Goal: Complete application form

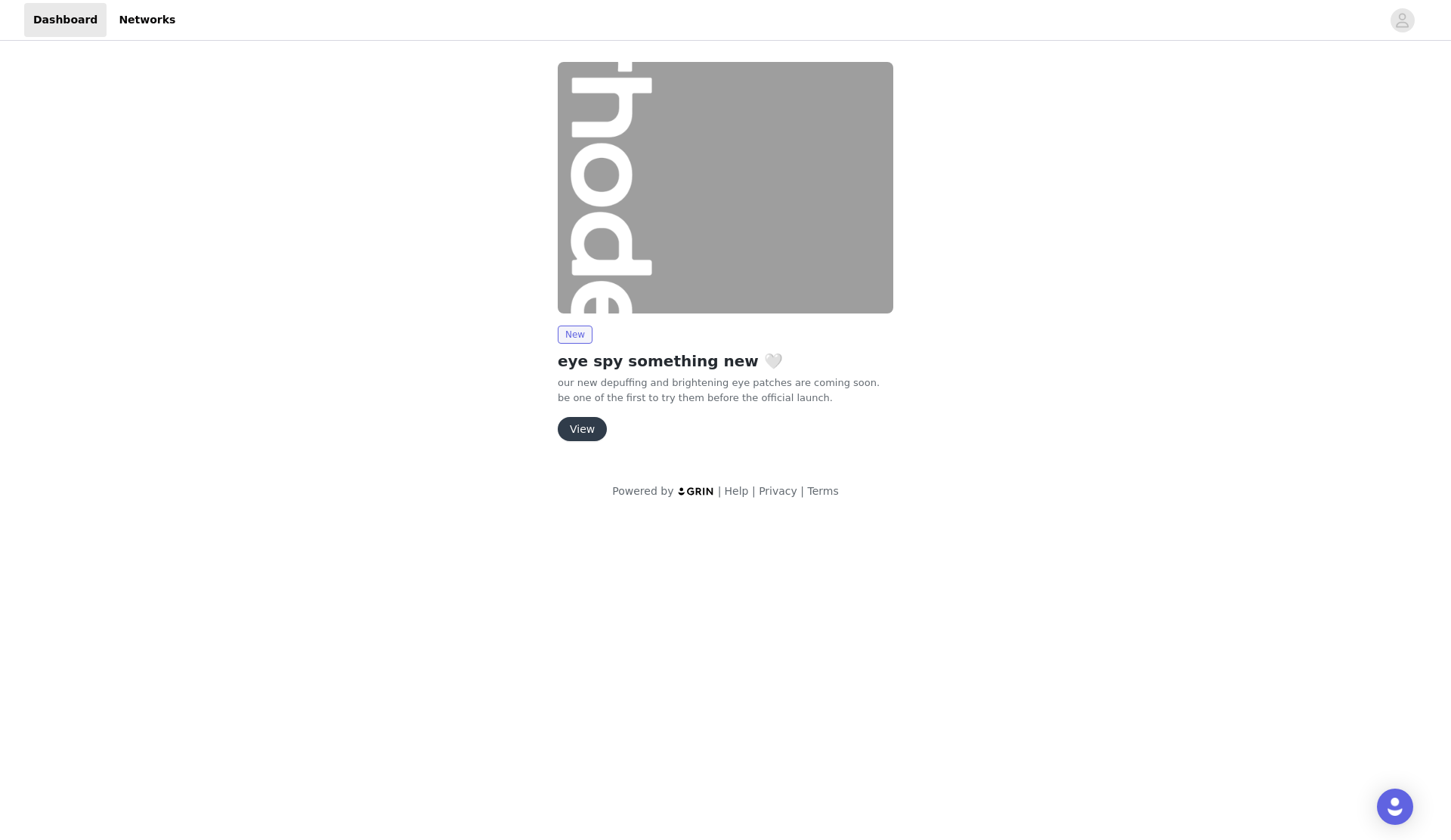
click at [583, 431] on button "View" at bounding box center [582, 429] width 49 height 24
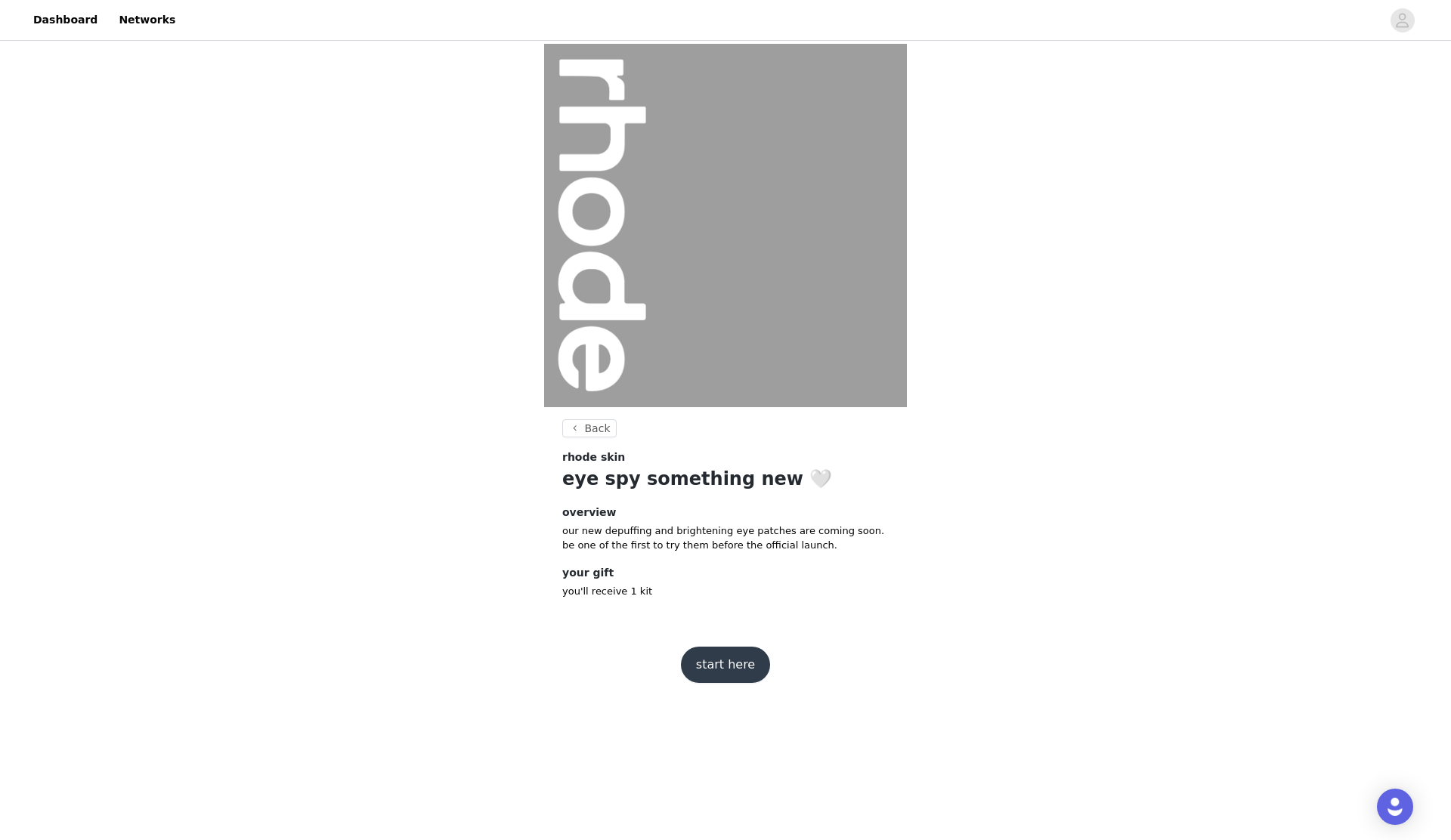
click at [709, 662] on button "start here" at bounding box center [725, 665] width 89 height 36
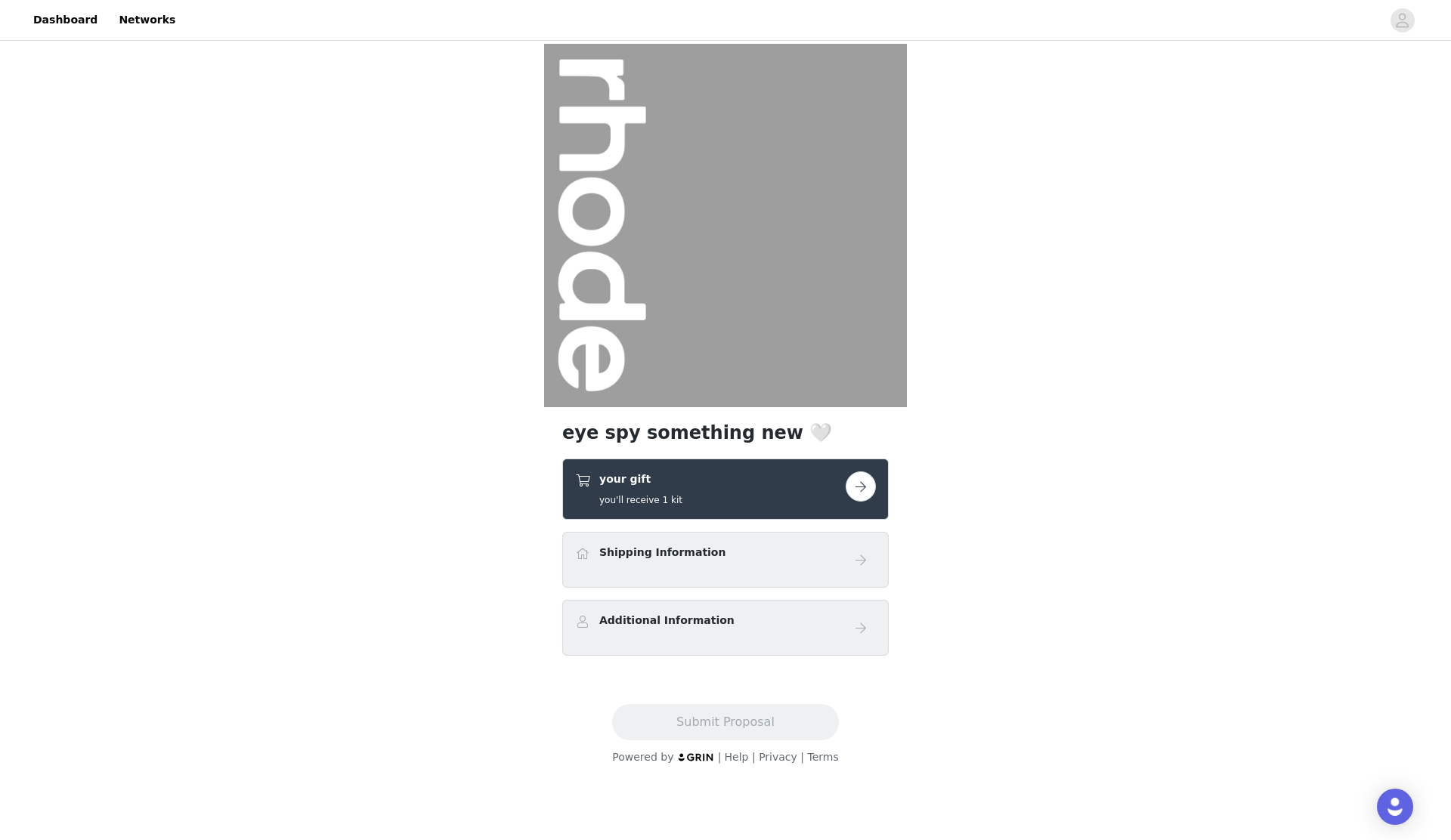
click at [712, 494] on div "your gift you'll receive 1 kit" at bounding box center [710, 489] width 270 height 35
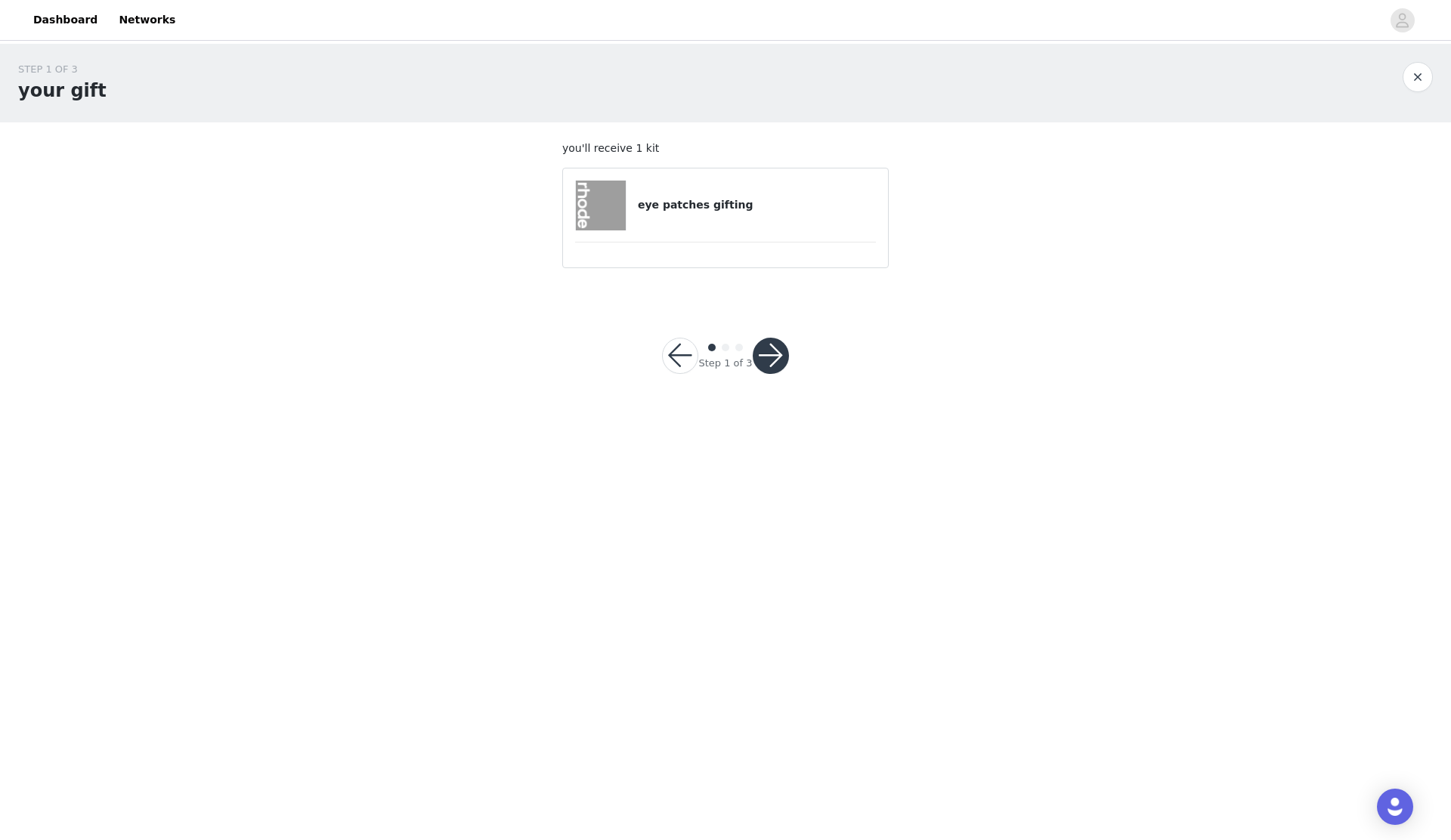
click at [759, 357] on button "button" at bounding box center [771, 356] width 36 height 36
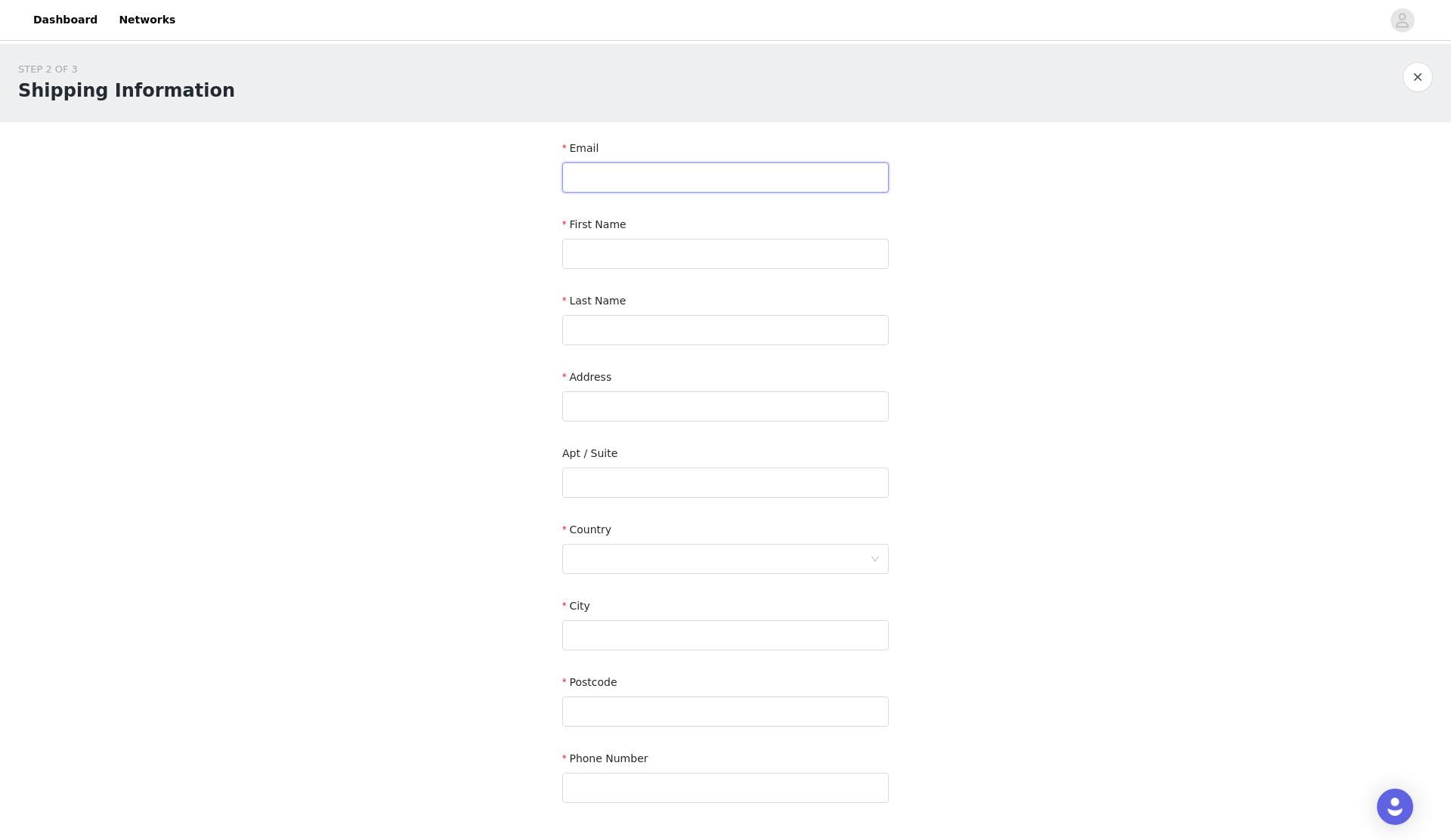
click at [606, 164] on input "text" at bounding box center [725, 177] width 326 height 30
type input "[EMAIL_ADDRESS][DOMAIN_NAME]"
type input "[PERSON_NAME]"
type input "Pafik"
type input "[STREET_ADDRESS]"
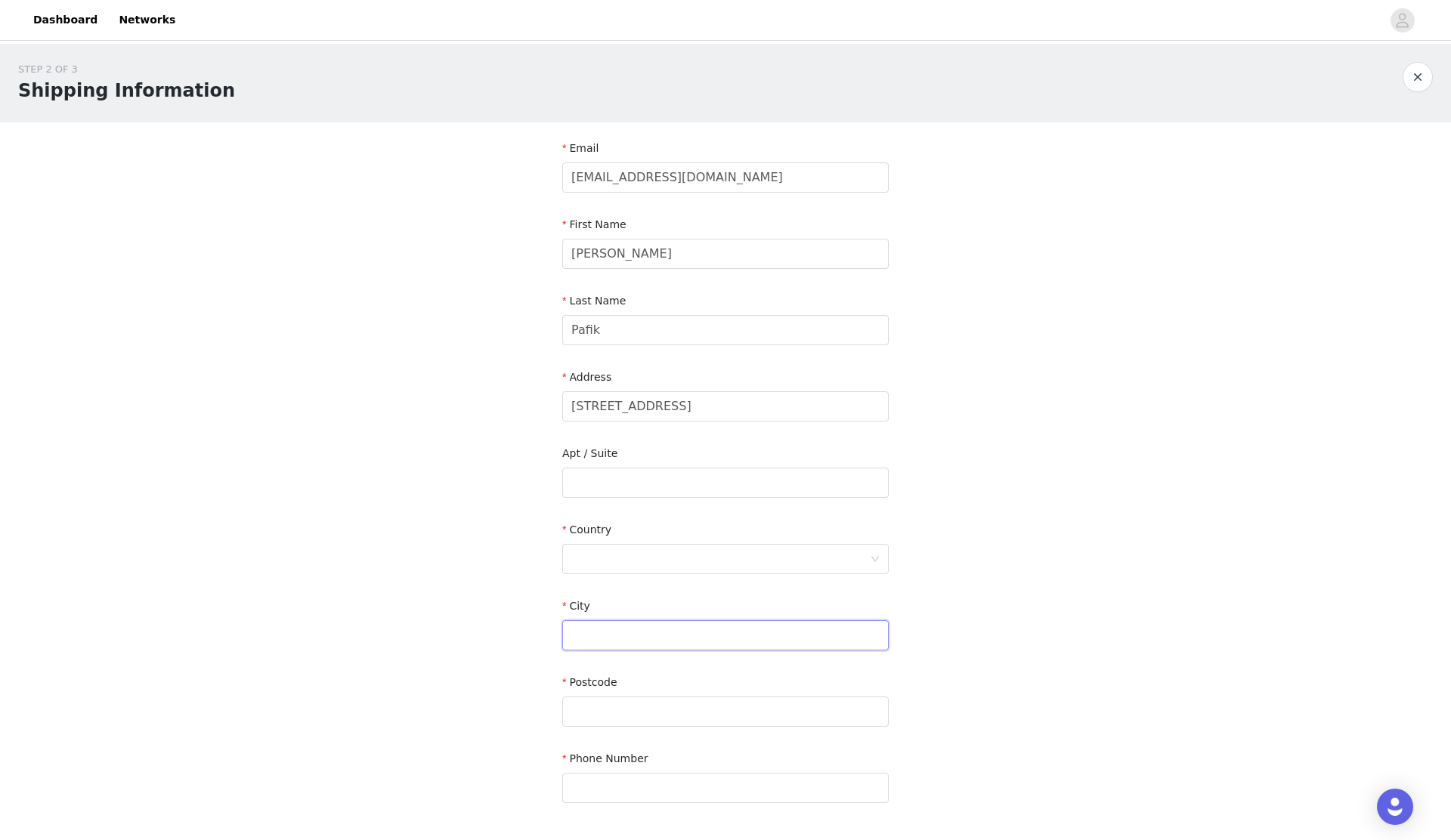
type input "Vijfhuizen"
type input "2141BK"
type input "0643471697"
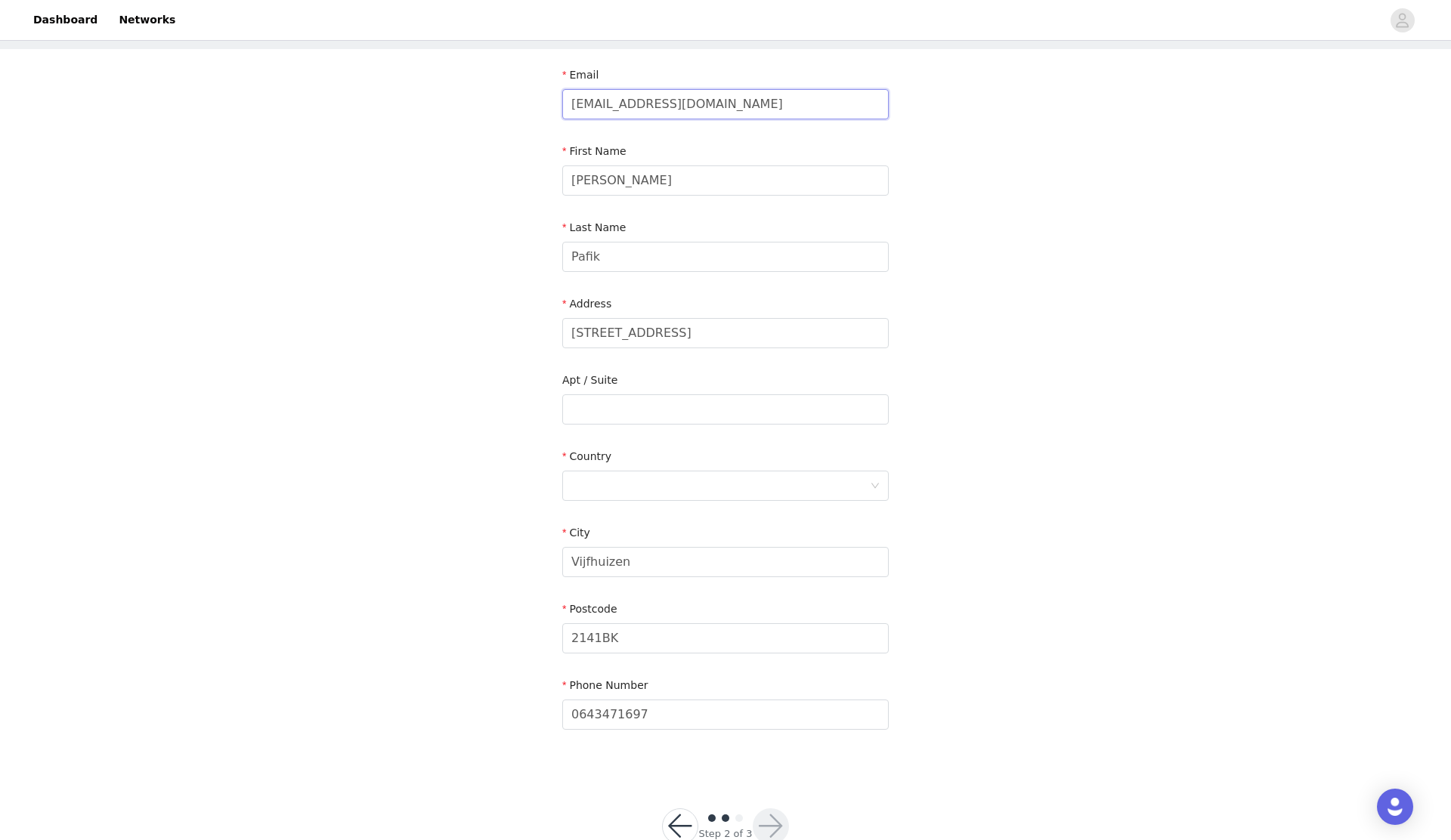
scroll to position [79, 0]
click at [642, 469] on div at bounding box center [720, 481] width 299 height 28
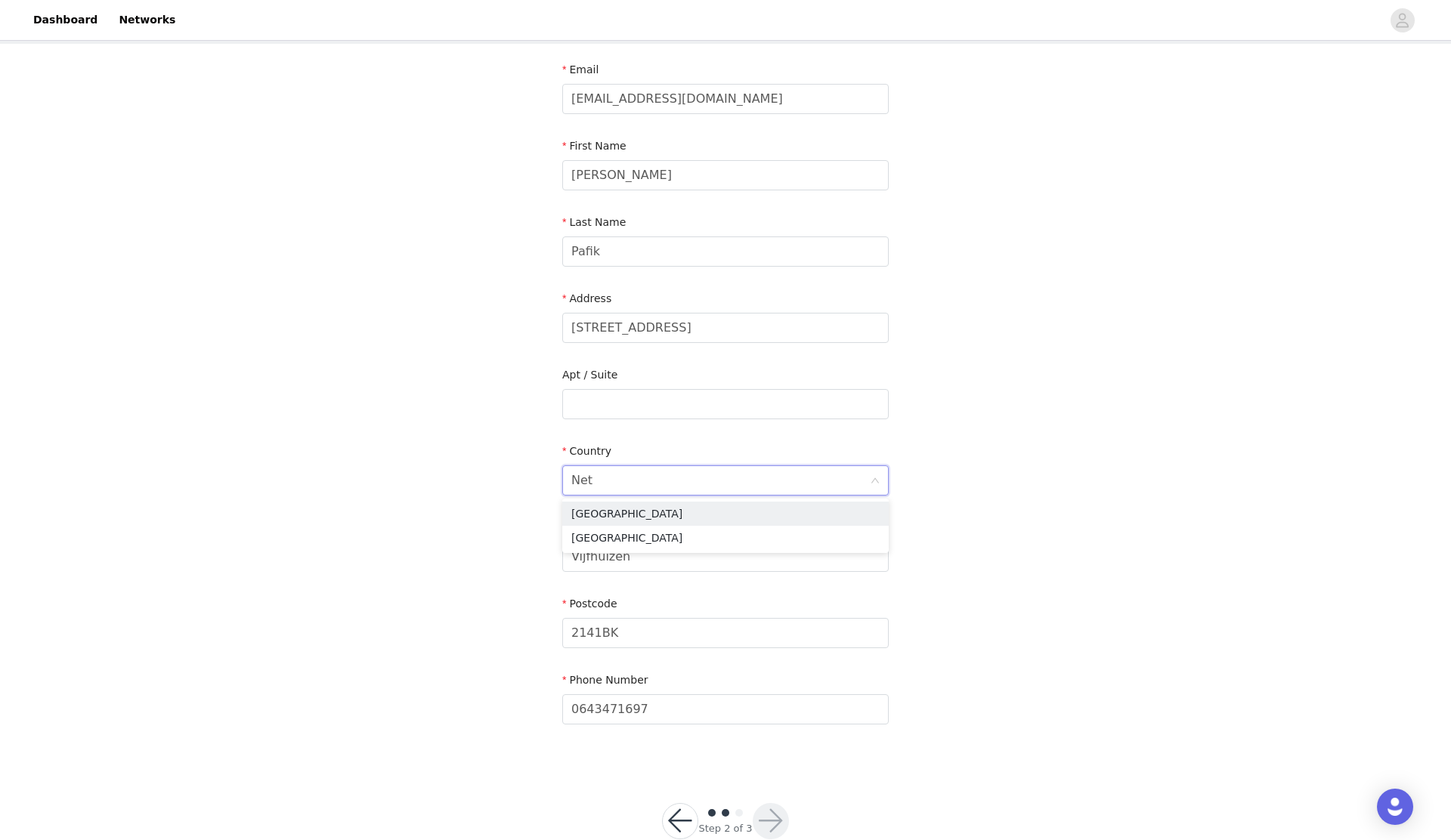
type input "Neth"
click at [651, 511] on li "[GEOGRAPHIC_DATA]" at bounding box center [725, 514] width 326 height 24
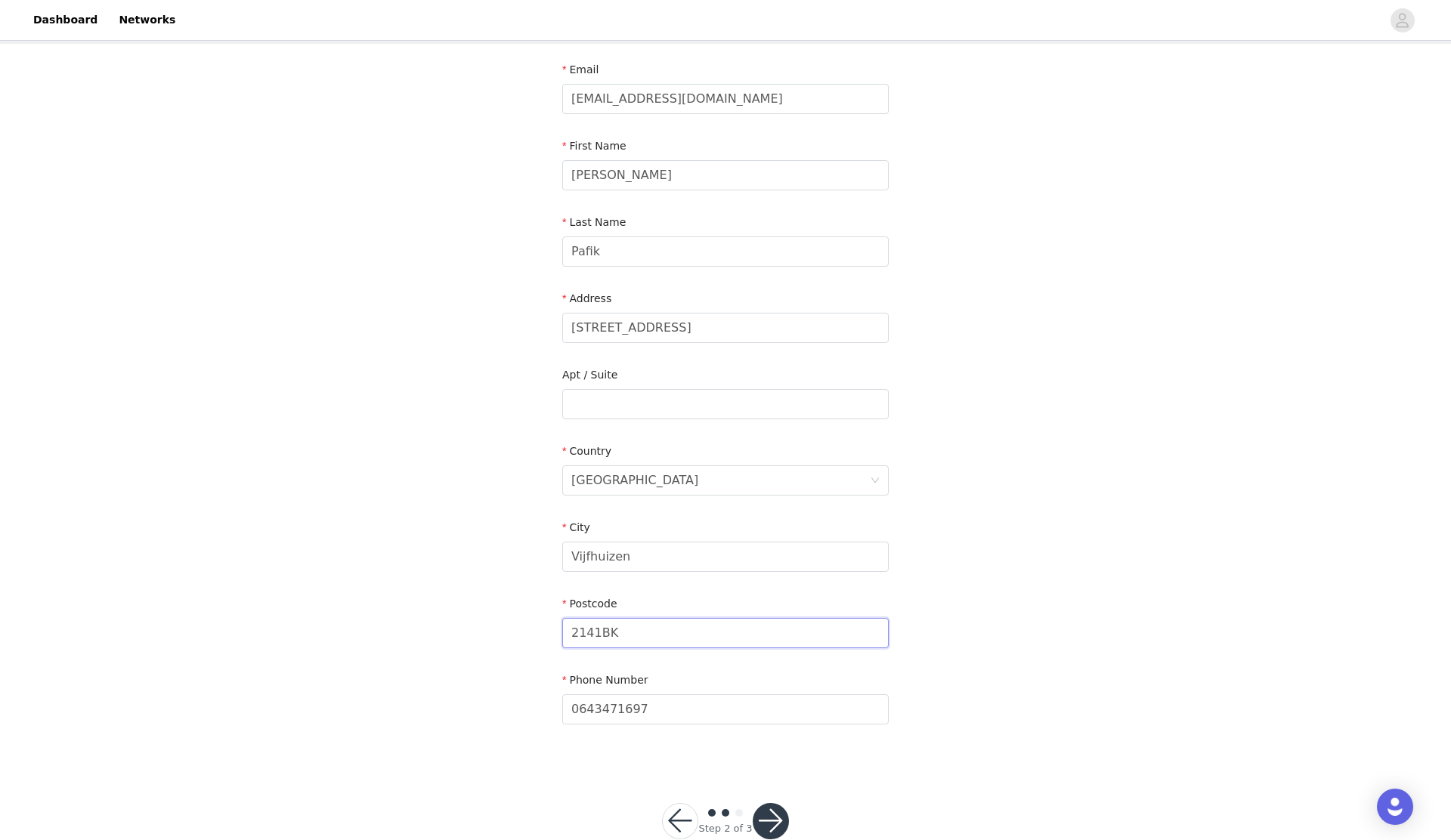
click at [601, 630] on input "2141BK" at bounding box center [725, 633] width 326 height 30
click at [594, 654] on form "Email [EMAIL_ADDRESS][DOMAIN_NAME] First Name [PERSON_NAME] Last Name [PERSON_N…" at bounding box center [725, 396] width 326 height 669
click at [606, 639] on input "2141 BK" at bounding box center [725, 633] width 326 height 30
type input "2141 BK"
click at [577, 714] on input "0643471697" at bounding box center [725, 709] width 326 height 30
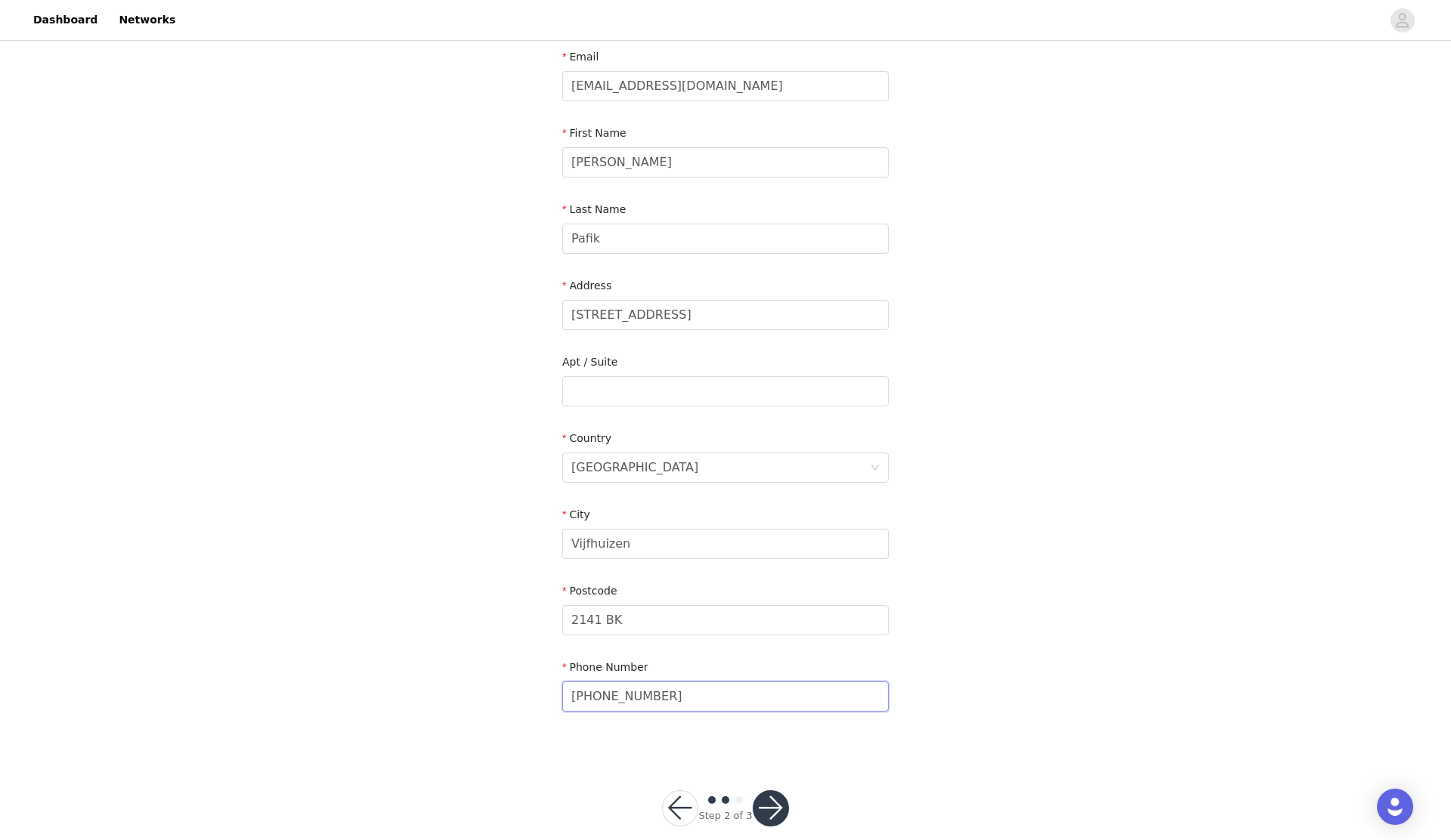
scroll to position [114, 0]
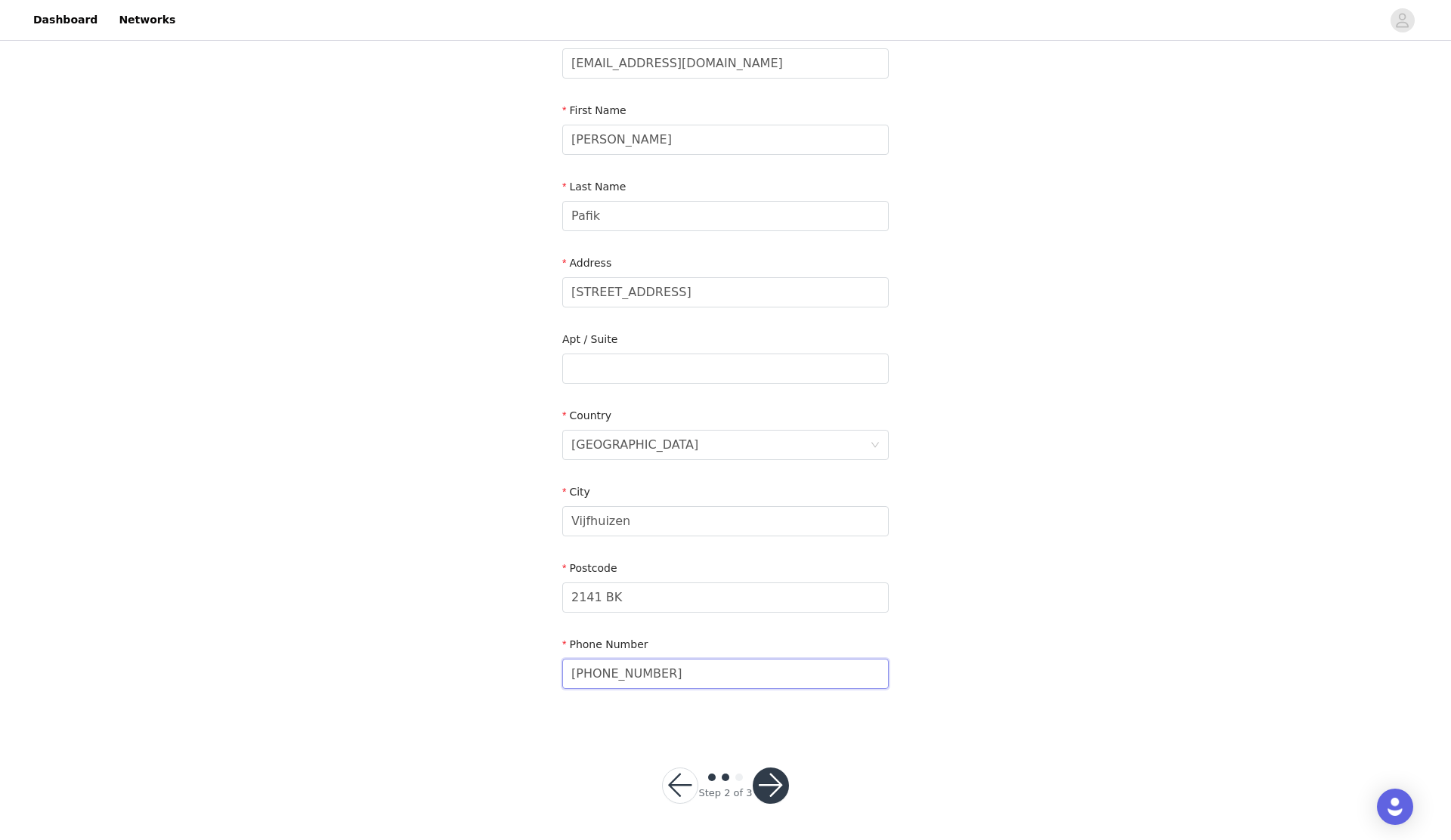
type input "[PHONE_NUMBER]"
click at [760, 786] on button "button" at bounding box center [771, 786] width 36 height 36
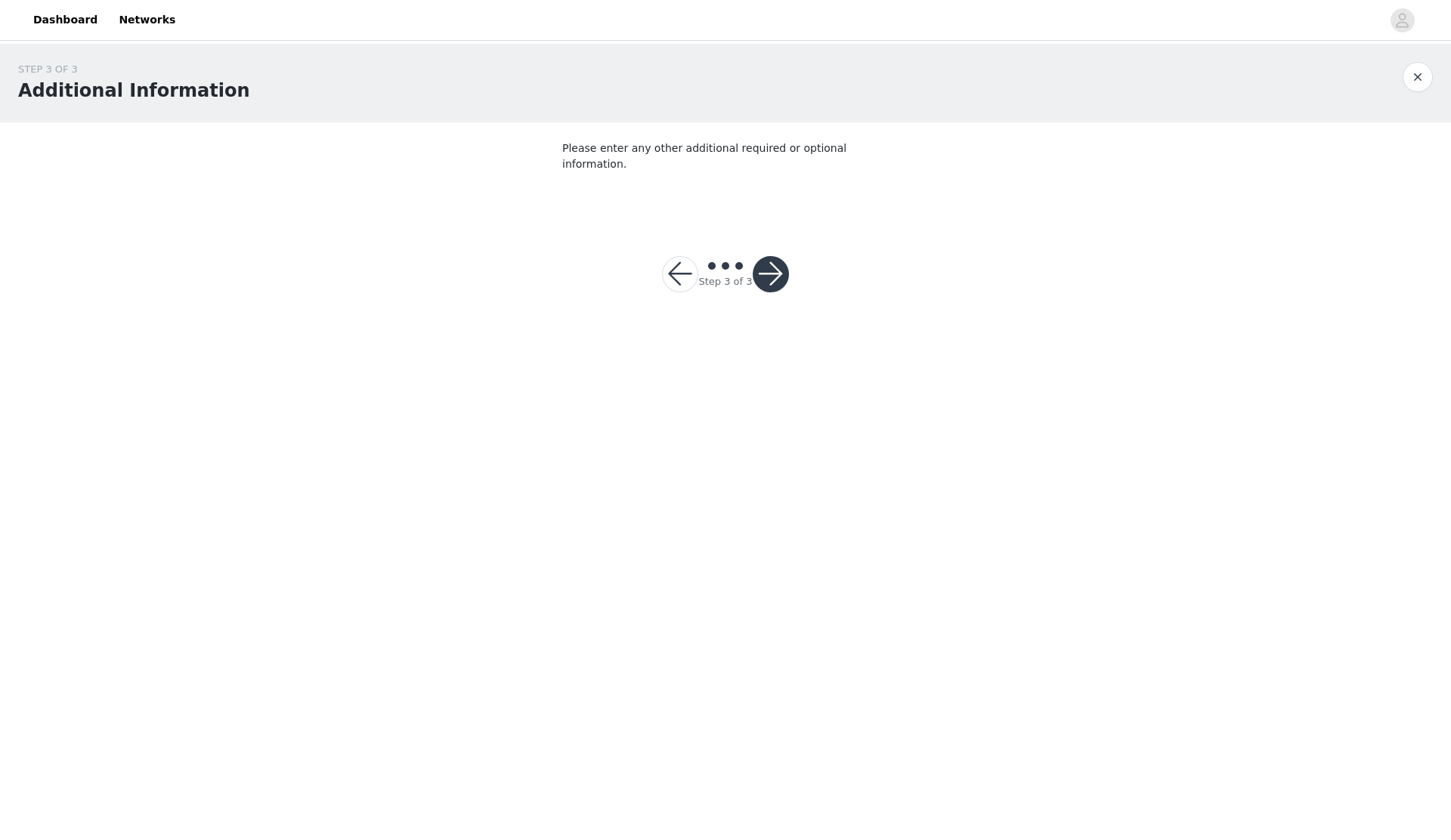
click at [784, 163] on section "Please enter any other additional required or optional information." at bounding box center [725, 171] width 363 height 98
click at [767, 262] on button "button" at bounding box center [771, 274] width 36 height 36
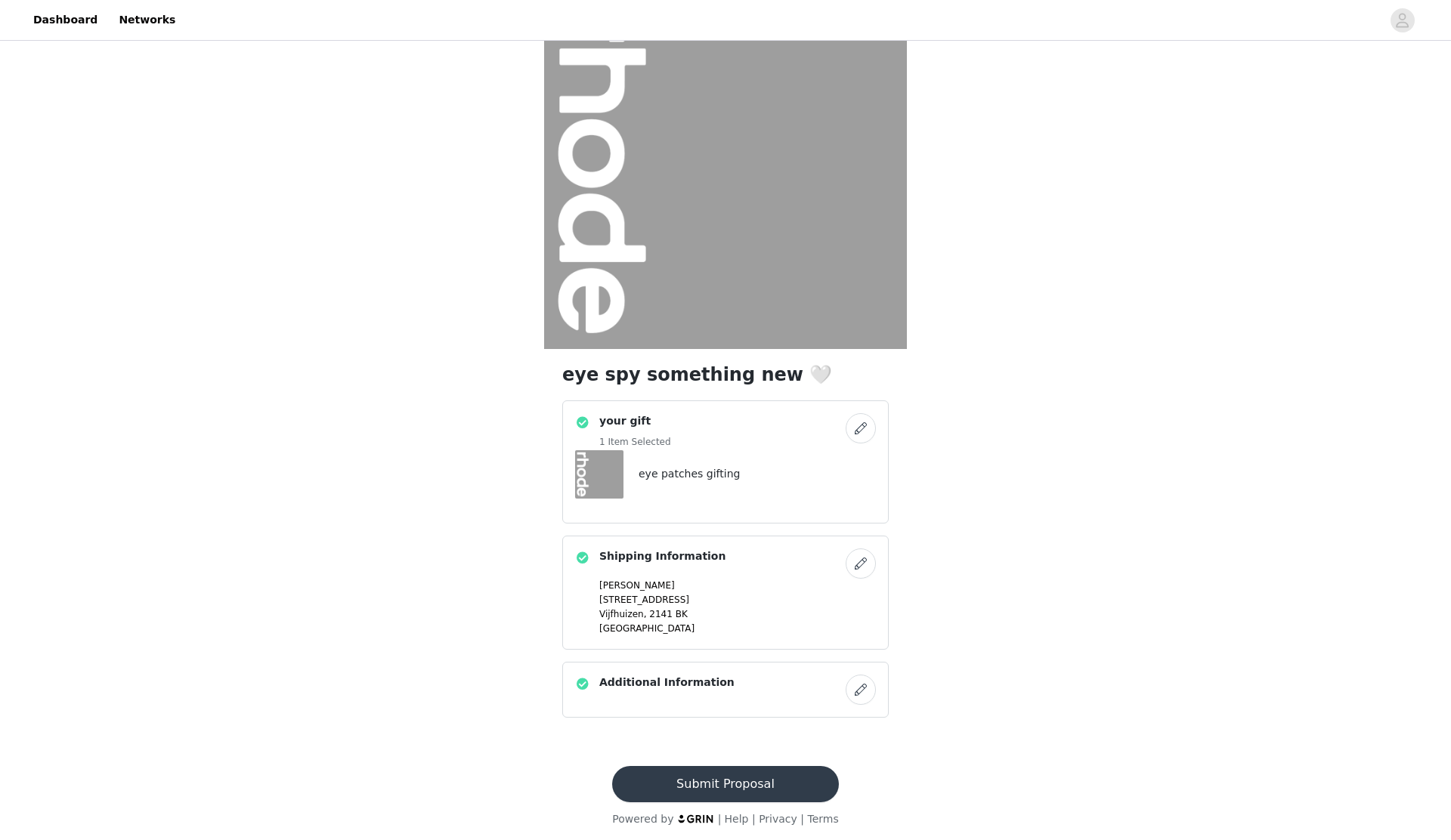
scroll to position [64, 0]
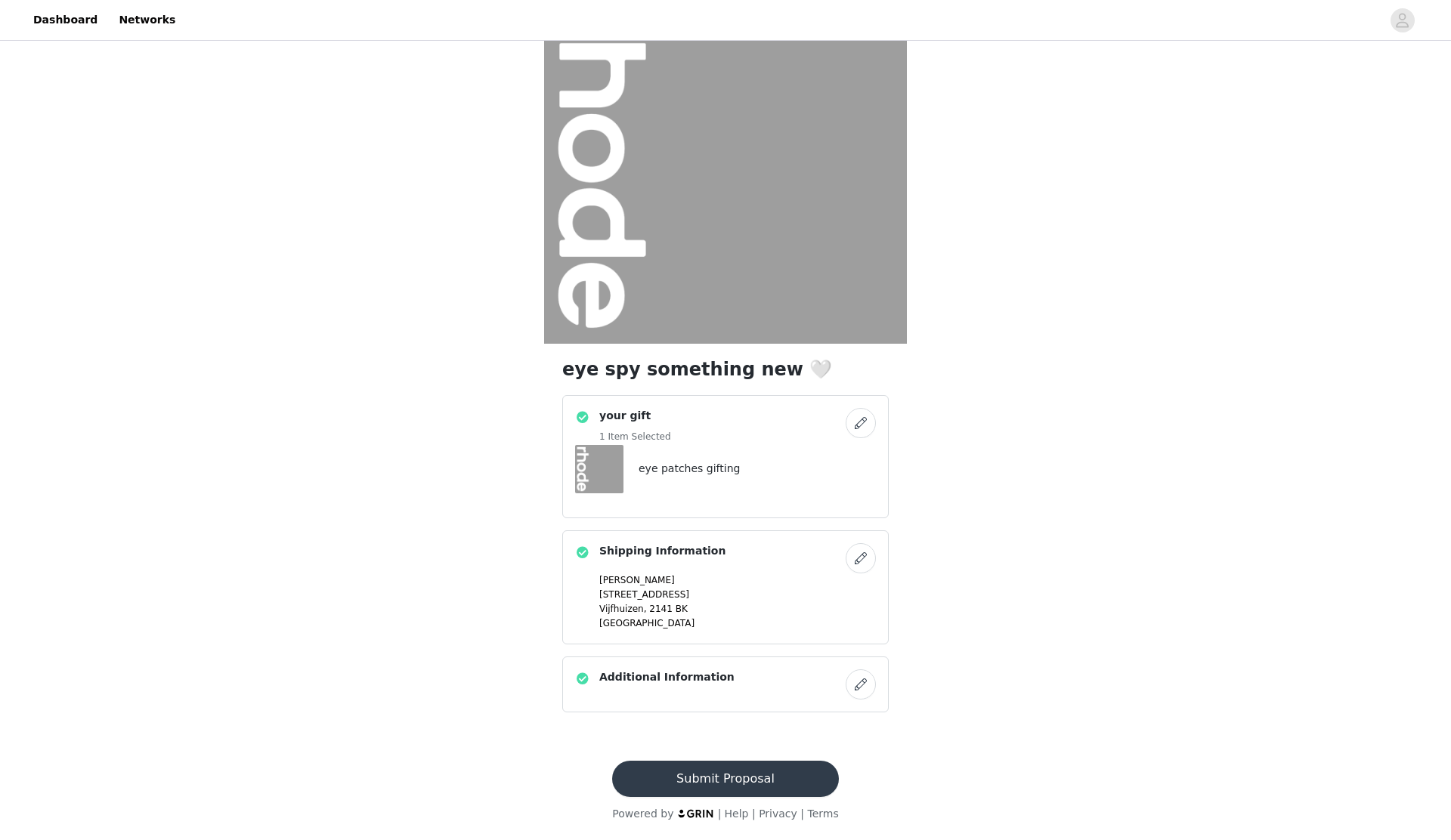
click at [678, 782] on button "Submit Proposal" at bounding box center [725, 779] width 226 height 36
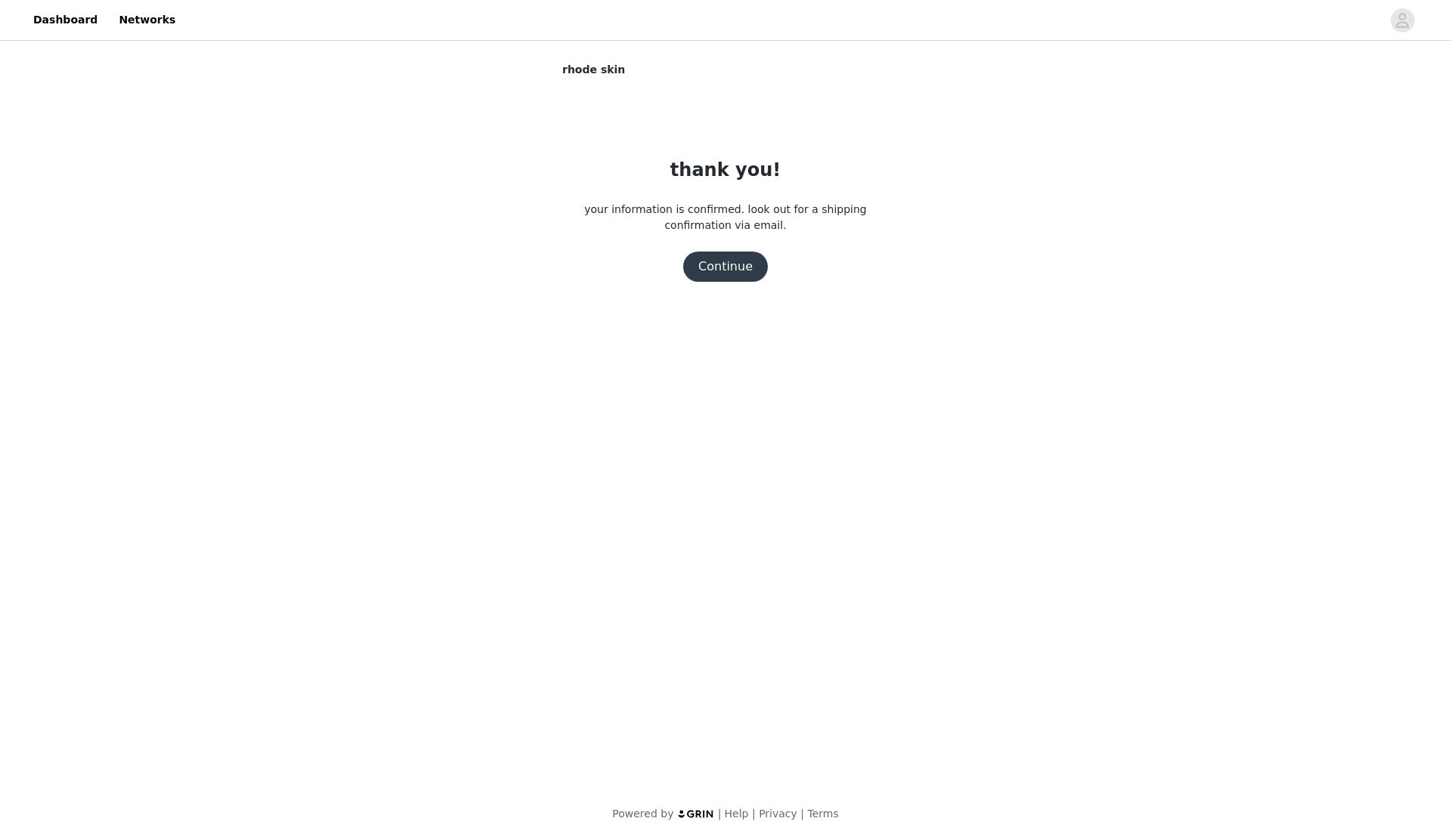
click at [725, 277] on button "Continue" at bounding box center [725, 266] width 84 height 30
